Goal: Find contact information: Find contact information

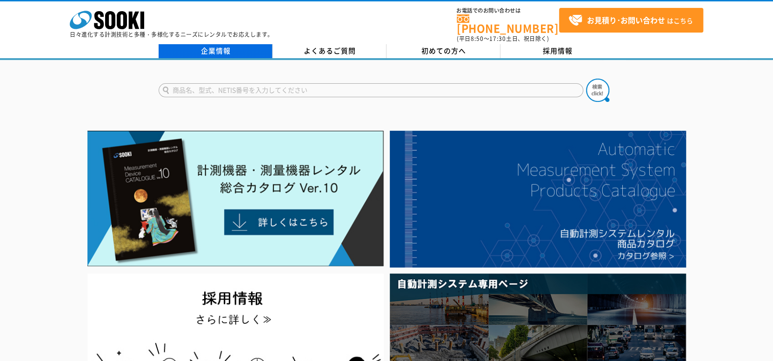
click at [217, 46] on link "企業情報" at bounding box center [216, 51] width 114 height 14
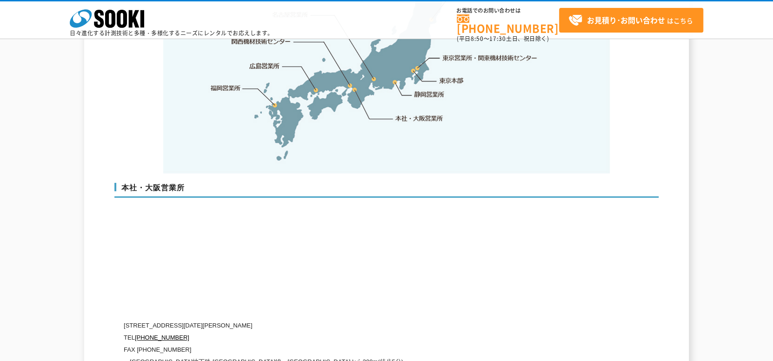
scroll to position [2186, 0]
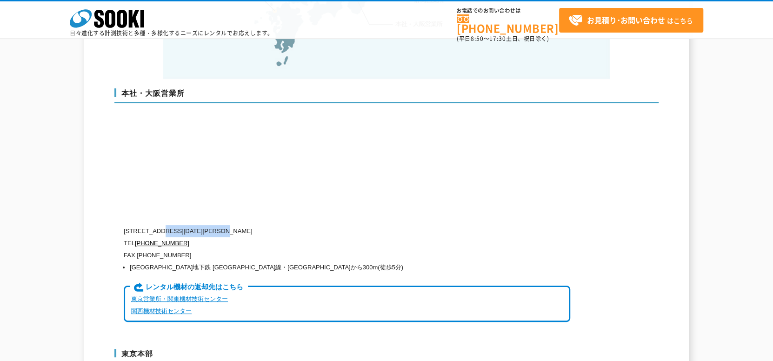
drag, startPoint x: 254, startPoint y: 210, endPoint x: 165, endPoint y: 209, distance: 89.3
click at [165, 225] on p "[STREET_ADDRESS][DATE][PERSON_NAME]" at bounding box center [347, 231] width 447 height 12
copy p "[STREET_ADDRESS][DATE]"
